Goal: Information Seeking & Learning: Understand process/instructions

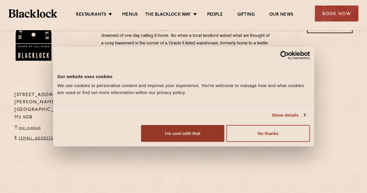
scroll to position [261, 0]
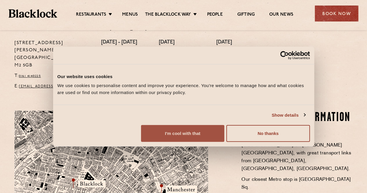
click at [224, 142] on button "I'm cool with that" at bounding box center [182, 133] width 83 height 17
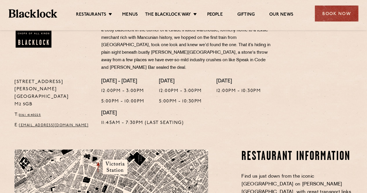
scroll to position [174, 0]
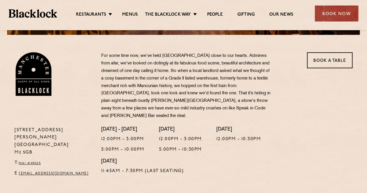
click at [129, 10] on ul "Restaurants Soho City Shoreditch Covent Garden Canary Wharf Manchester Birmingh…" at bounding box center [184, 13] width 255 height 9
click at [129, 12] on link "Menus" at bounding box center [130, 15] width 16 height 6
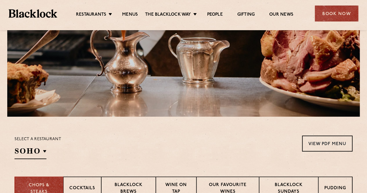
scroll to position [145, 0]
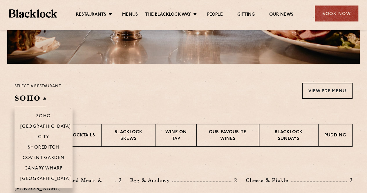
click at [44, 97] on h2 "SOHO" at bounding box center [31, 99] width 32 height 13
click at [48, 178] on p "[GEOGRAPHIC_DATA]" at bounding box center [45, 179] width 51 height 6
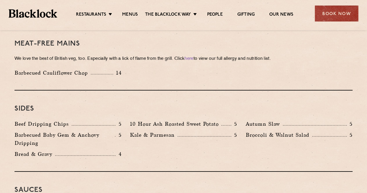
scroll to position [871, 0]
